Goal: Task Accomplishment & Management: Manage account settings

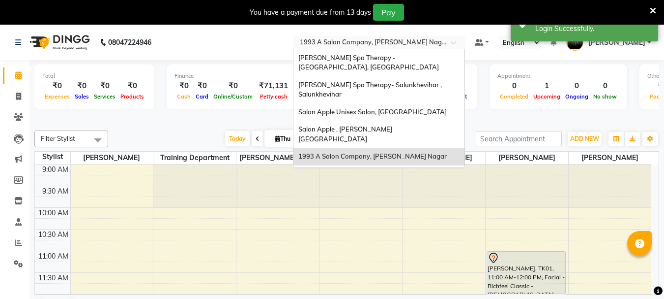
click at [399, 43] on input "text" at bounding box center [369, 43] width 143 height 10
click at [402, 108] on span "Salon Apple Unisex Salon, [GEOGRAPHIC_DATA]" at bounding box center [373, 112] width 149 height 8
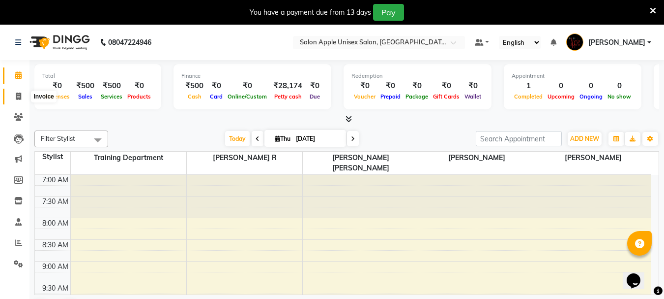
click at [20, 96] on icon at bounding box center [18, 95] width 5 height 7
select select "92"
select select "service"
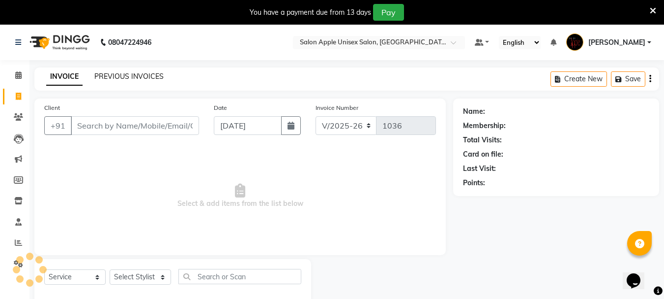
click at [135, 74] on link "PREVIOUS INVOICES" at bounding box center [128, 76] width 69 height 9
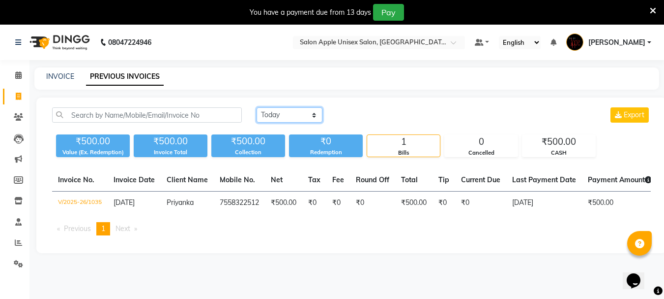
click at [303, 114] on select "[DATE] [DATE] Custom Range" at bounding box center [290, 114] width 66 height 15
select select "[DATE]"
click at [257, 107] on select "[DATE] [DATE] Custom Range" at bounding box center [290, 114] width 66 height 15
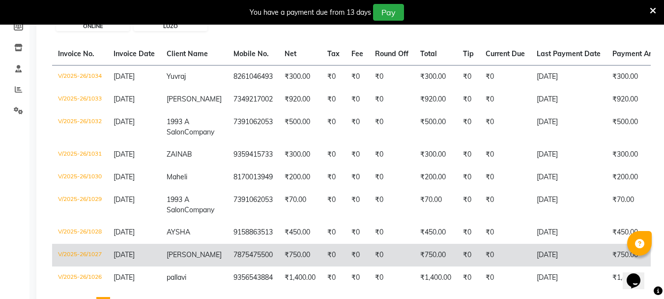
scroll to position [225, 0]
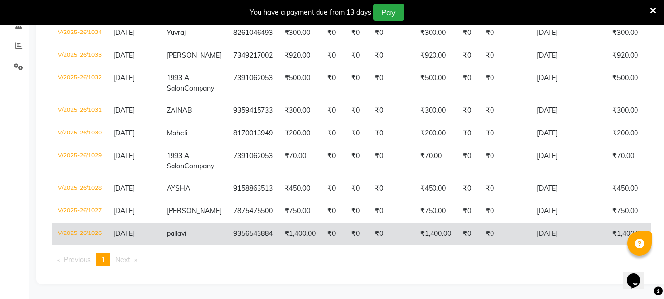
click at [346, 225] on td "₹0" at bounding box center [358, 233] width 24 height 23
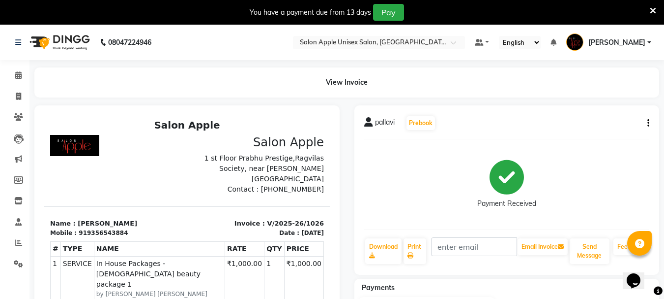
click at [649, 123] on icon "button" at bounding box center [649, 123] width 2 height 0
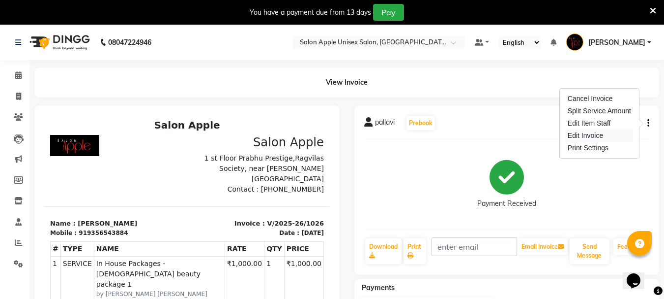
click at [601, 135] on div "Edit Invoice" at bounding box center [599, 135] width 67 height 12
select select "service"
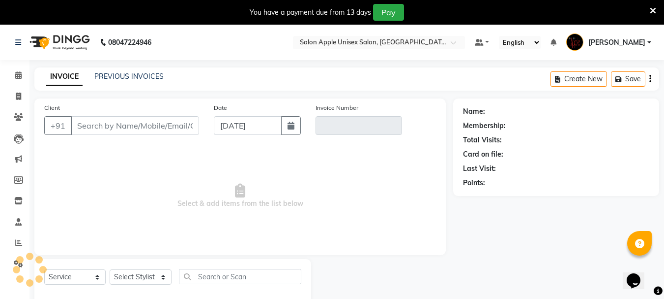
type input "9356543884"
type input "V/2025-26/1026"
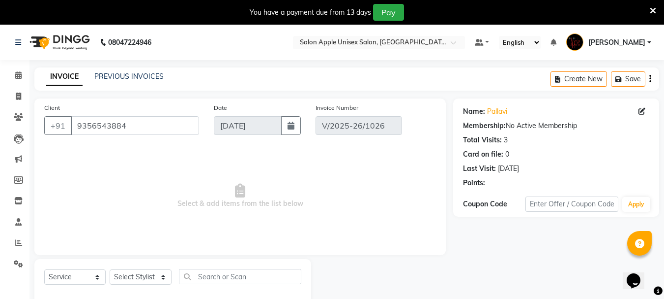
type input "[DATE]"
select select "select"
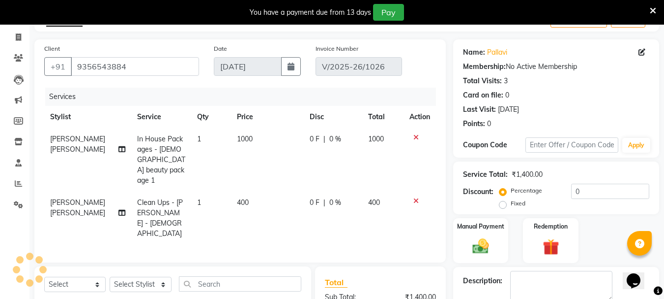
scroll to position [162, 0]
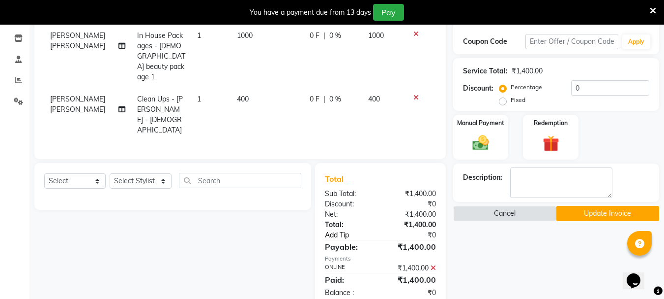
click at [343, 230] on link "Add Tip" at bounding box center [354, 235] width 73 height 10
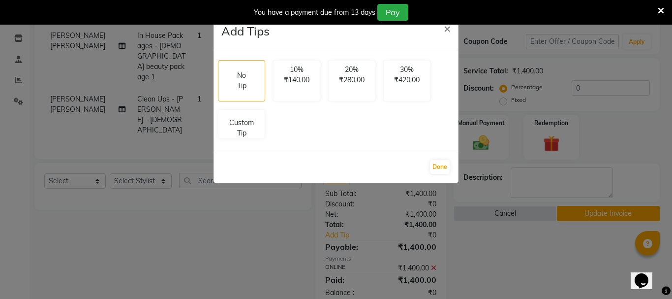
click at [271, 136] on div "No Tip 10% ₹140.00 20% ₹280.00 30% ₹420.00 Custom Tip" at bounding box center [336, 99] width 244 height 87
click at [239, 130] on p "Custom Tip" at bounding box center [241, 126] width 34 height 21
select select "67826"
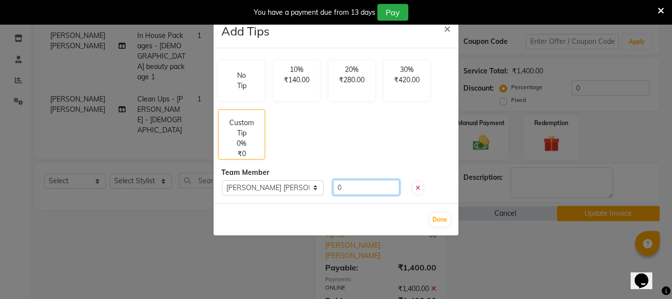
click at [341, 187] on input "0" at bounding box center [366, 187] width 66 height 15
type input "100"
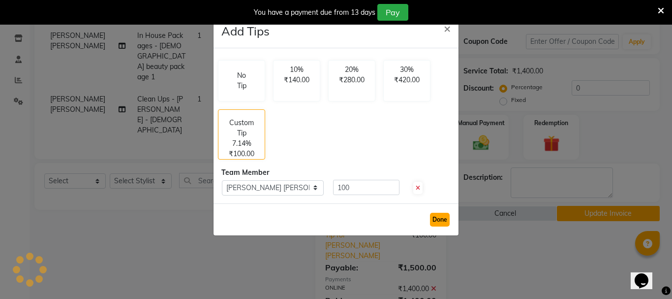
click at [436, 217] on button "Done" at bounding box center [440, 219] width 20 height 14
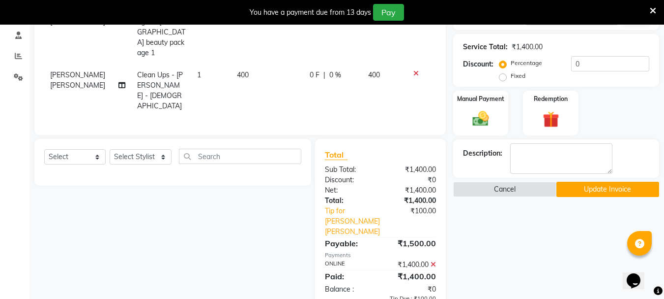
scroll to position [199, 0]
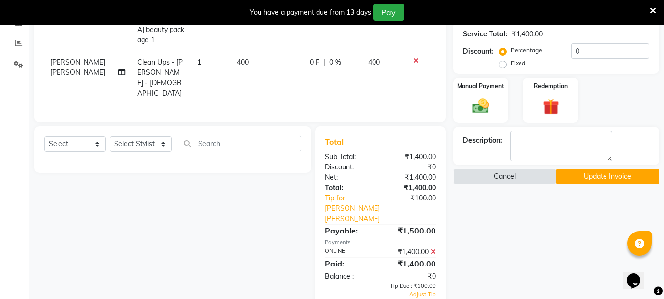
click at [434, 248] on icon at bounding box center [433, 251] width 5 height 7
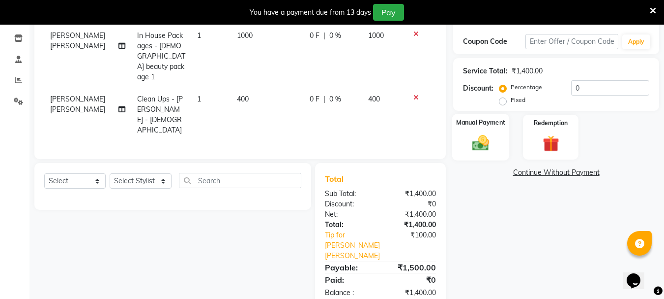
click at [486, 142] on img at bounding box center [481, 143] width 28 height 20
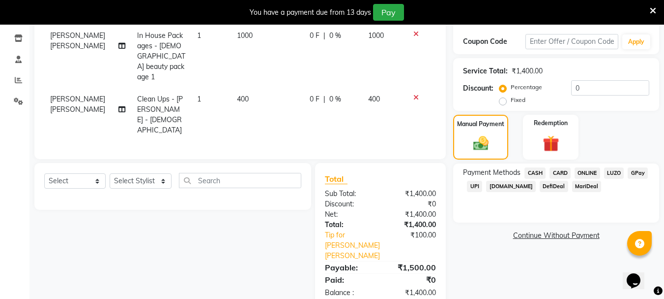
click at [585, 174] on span "ONLINE" at bounding box center [588, 172] width 26 height 11
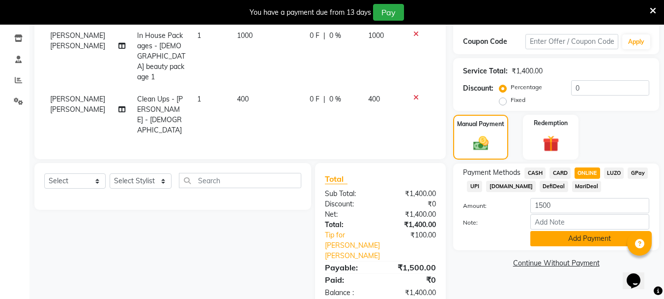
click at [578, 240] on button "Add Payment" at bounding box center [590, 238] width 119 height 15
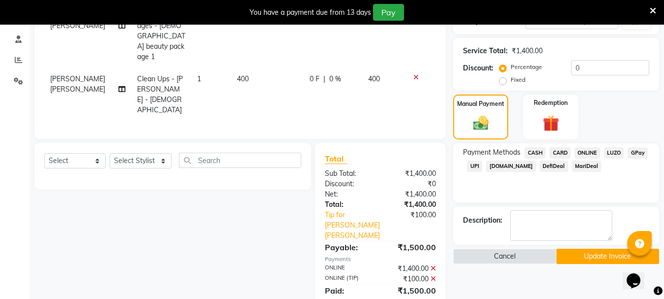
scroll to position [193, 0]
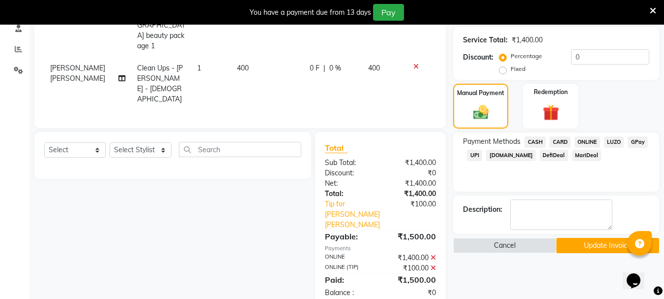
click at [570, 245] on button "Update Invoice" at bounding box center [608, 245] width 103 height 15
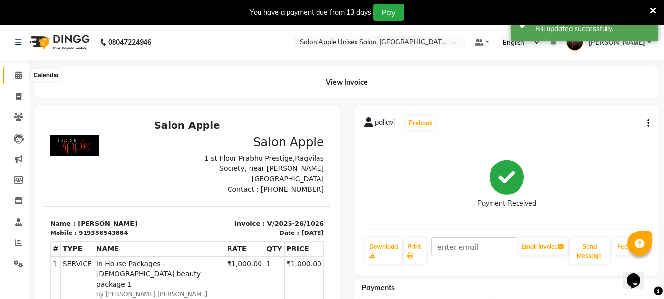
click at [18, 76] on icon at bounding box center [18, 74] width 6 height 7
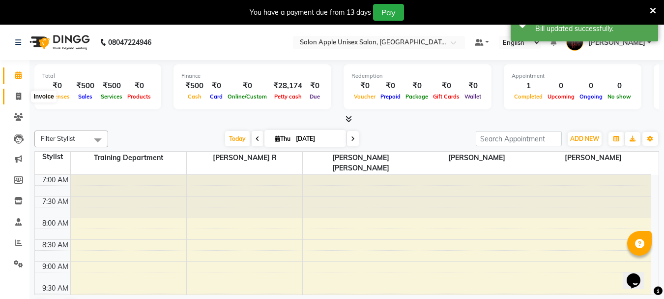
click at [18, 94] on icon at bounding box center [18, 95] width 5 height 7
select select "service"
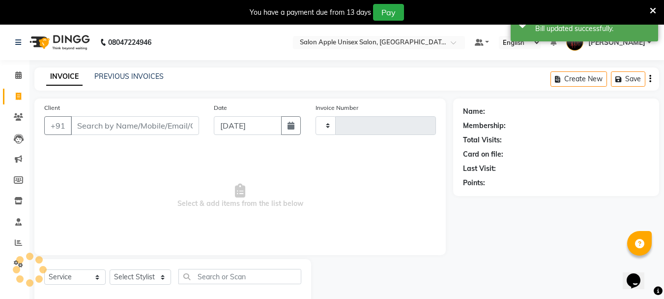
type input "1036"
select select "92"
click at [152, 76] on link "PREVIOUS INVOICES" at bounding box center [128, 76] width 69 height 9
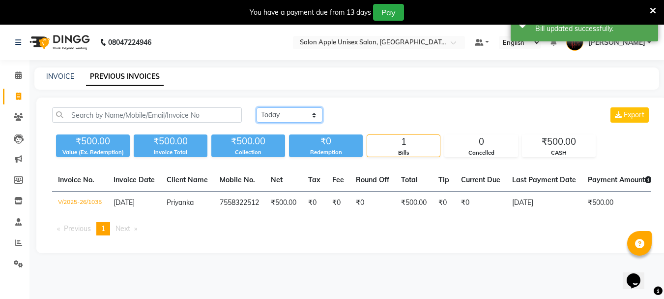
click at [287, 117] on select "[DATE] [DATE] Custom Range" at bounding box center [290, 114] width 66 height 15
select select "[DATE]"
click at [257, 107] on select "[DATE] [DATE] Custom Range" at bounding box center [290, 114] width 66 height 15
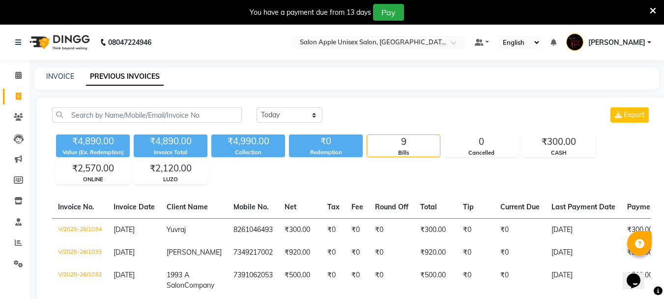
click at [648, 45] on link "[PERSON_NAME]" at bounding box center [609, 42] width 85 height 16
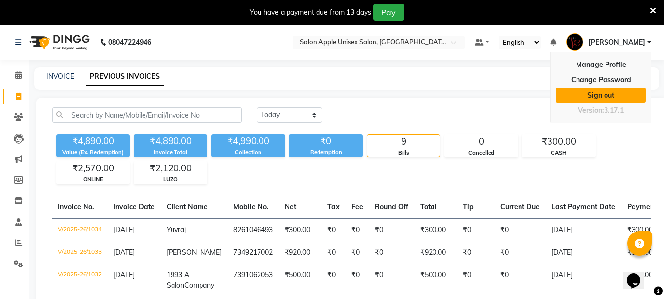
click at [601, 101] on link "Sign out" at bounding box center [601, 95] width 90 height 15
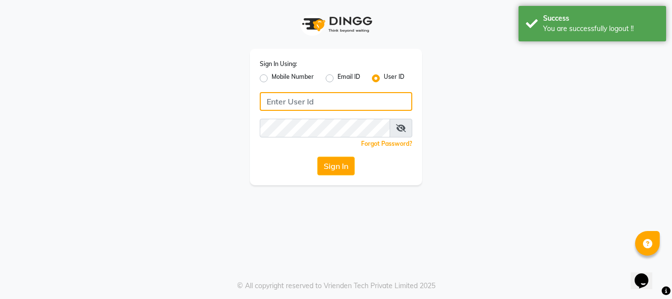
type input "7391062053"
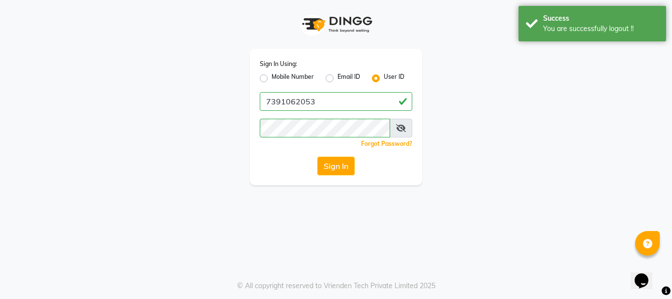
click at [297, 76] on label "Mobile Number" at bounding box center [292, 78] width 42 height 12
click at [278, 76] on input "Mobile Number" at bounding box center [274, 75] width 6 height 6
radio input "true"
radio input "false"
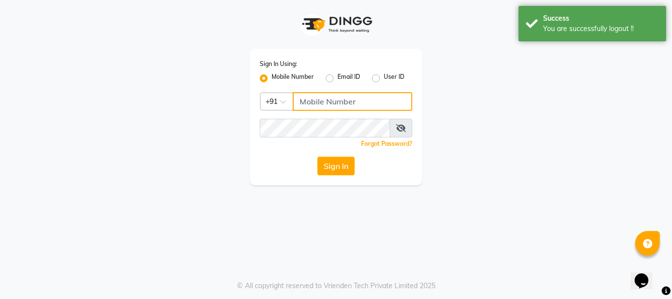
click at [341, 100] on input "Username" at bounding box center [353, 101] width 120 height 19
type input "7391062053"
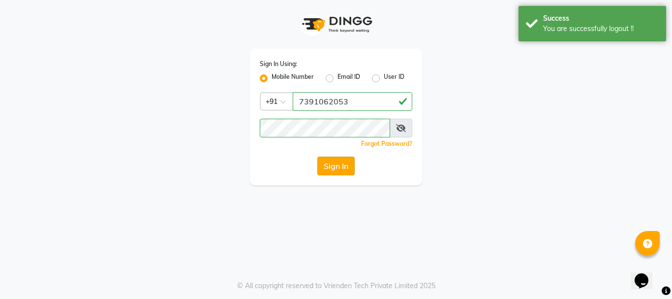
click at [346, 163] on button "Sign In" at bounding box center [335, 165] width 37 height 19
